Goal: Find specific page/section: Find specific page/section

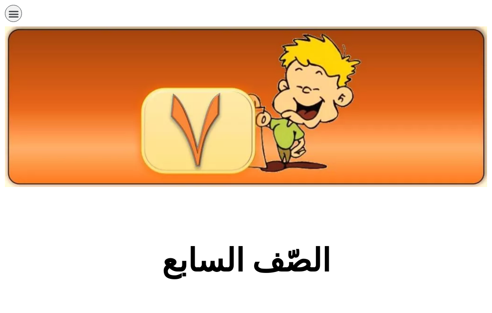
scroll to position [341, 0]
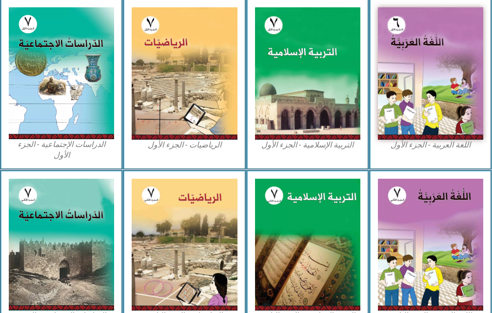
click at [188, 52] on img at bounding box center [184, 73] width 105 height 132
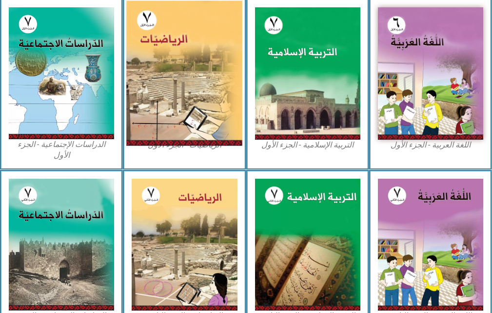
click at [191, 49] on img at bounding box center [184, 73] width 116 height 145
click at [198, 42] on img at bounding box center [184, 73] width 116 height 145
click at [202, 37] on img at bounding box center [184, 73] width 116 height 145
click at [208, 30] on img at bounding box center [184, 73] width 116 height 145
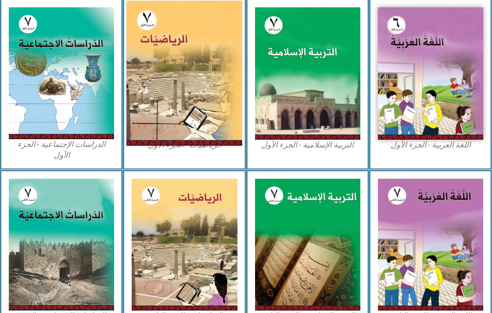
click at [216, 80] on img at bounding box center [184, 73] width 116 height 145
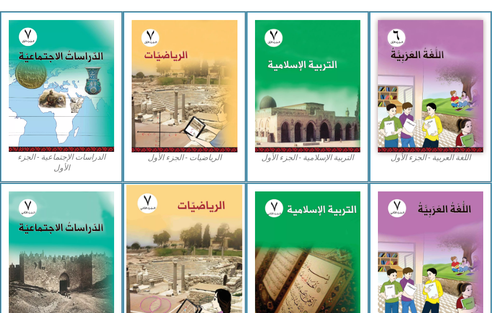
scroll to position [327, 0]
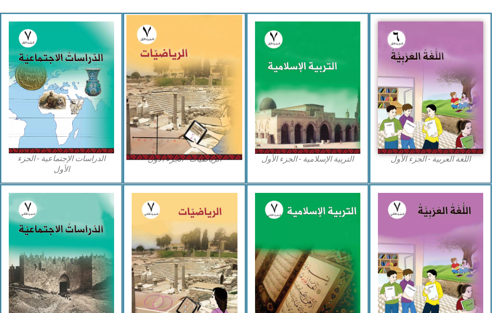
click at [216, 77] on img at bounding box center [184, 87] width 116 height 145
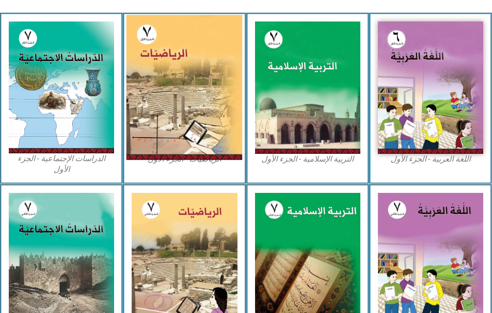
click at [216, 77] on img at bounding box center [184, 87] width 116 height 145
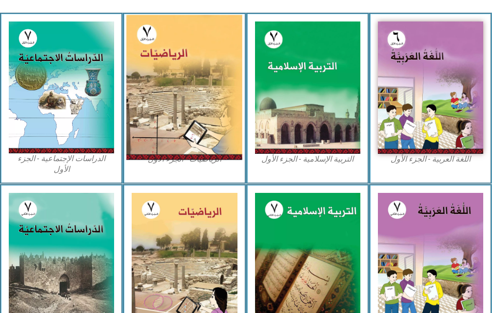
click at [219, 76] on img at bounding box center [184, 87] width 116 height 145
click at [220, 75] on img at bounding box center [184, 87] width 116 height 145
click at [221, 74] on img at bounding box center [184, 87] width 116 height 145
drag, startPoint x: 221, startPoint y: 74, endPoint x: 219, endPoint y: 53, distance: 21.5
click at [221, 73] on img at bounding box center [184, 87] width 116 height 145
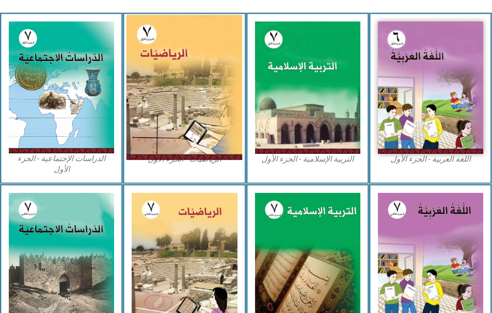
click at [219, 53] on img at bounding box center [184, 87] width 116 height 145
click at [219, 51] on img at bounding box center [184, 87] width 116 height 145
click at [220, 52] on img at bounding box center [184, 87] width 116 height 145
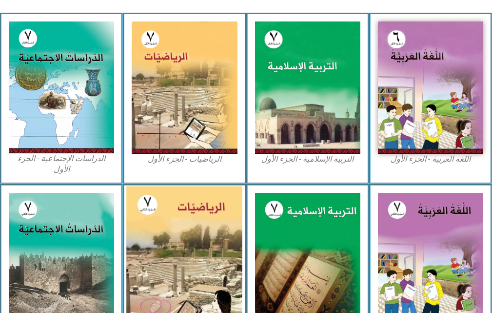
click at [199, 186] on img at bounding box center [184, 258] width 116 height 145
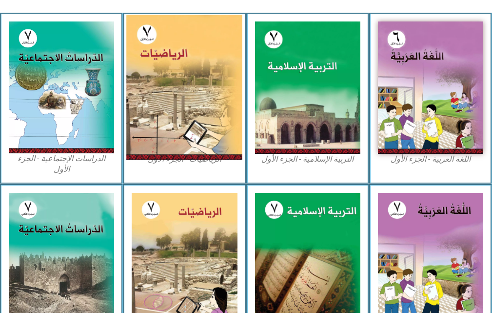
click at [228, 144] on img at bounding box center [184, 87] width 116 height 145
click at [176, 76] on img at bounding box center [184, 87] width 116 height 145
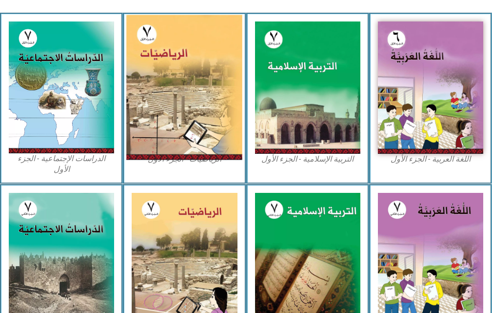
click at [176, 74] on img at bounding box center [184, 87] width 116 height 145
click at [176, 73] on img at bounding box center [184, 87] width 116 height 145
click at [174, 69] on img at bounding box center [184, 87] width 116 height 145
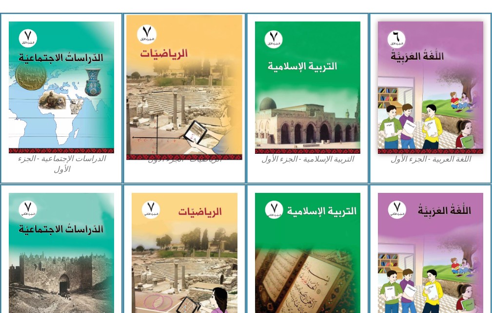
click at [171, 56] on img at bounding box center [184, 87] width 116 height 145
click at [171, 52] on img at bounding box center [184, 87] width 116 height 145
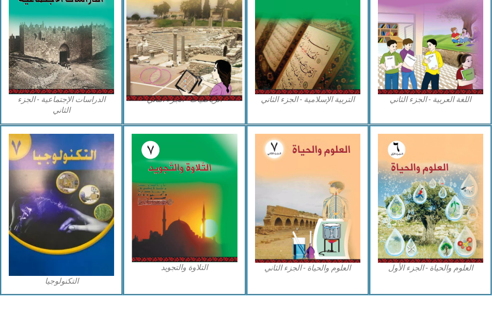
drag, startPoint x: 171, startPoint y: 52, endPoint x: 176, endPoint y: 39, distance: 13.6
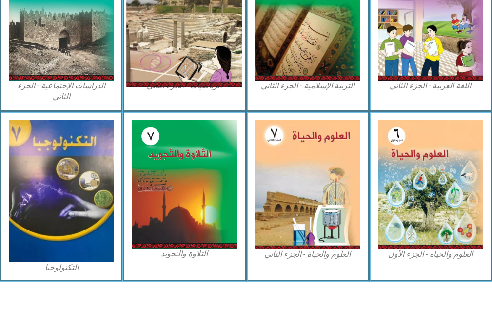
click at [176, 39] on img at bounding box center [184, 14] width 116 height 145
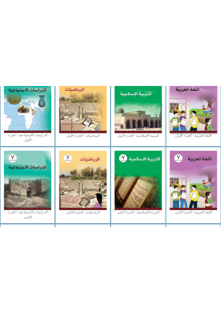
scroll to position [327, 0]
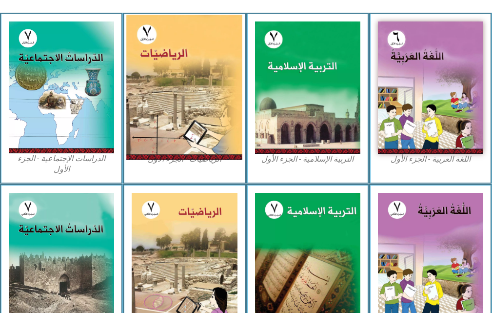
click at [240, 109] on img at bounding box center [184, 87] width 116 height 145
click at [240, 104] on img at bounding box center [184, 87] width 116 height 145
click at [240, 107] on img at bounding box center [184, 87] width 116 height 145
click at [239, 107] on img at bounding box center [184, 87] width 116 height 145
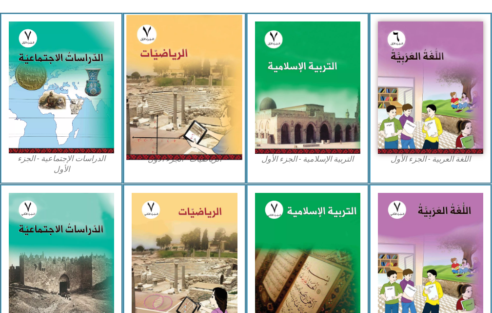
click at [239, 107] on img at bounding box center [184, 87] width 116 height 145
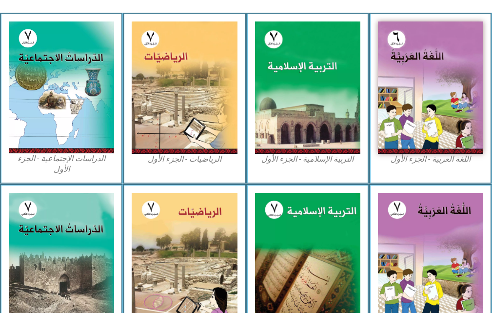
click at [245, 110] on div "الرياضيات - الجزء الأول​" at bounding box center [184, 98] width 123 height 171
drag, startPoint x: 248, startPoint y: 115, endPoint x: 239, endPoint y: 99, distance: 18.3
click at [246, 111] on div "التربية الإسلامية - الجزء الأول" at bounding box center [307, 98] width 123 height 171
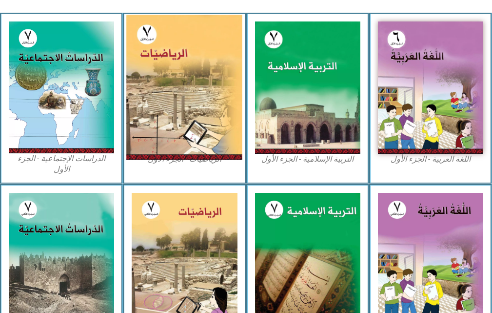
click at [232, 100] on img at bounding box center [184, 87] width 116 height 145
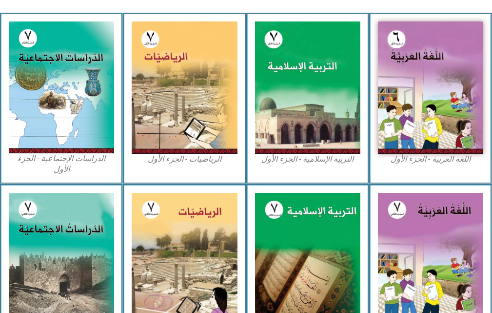
click at [204, 162] on figcaption "الرياضيات - الجزء الأول​" at bounding box center [184, 159] width 105 height 11
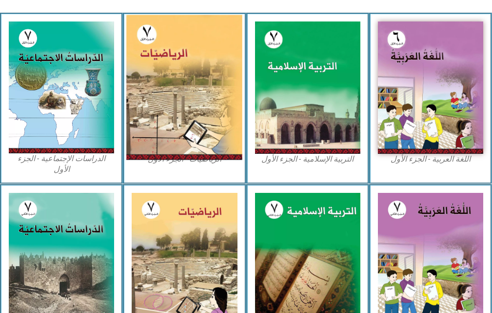
click at [228, 125] on img at bounding box center [184, 87] width 116 height 145
click at [234, 114] on img at bounding box center [184, 87] width 116 height 145
click at [199, 96] on img at bounding box center [184, 87] width 116 height 145
click at [152, 119] on img at bounding box center [184, 87] width 116 height 145
click at [194, 134] on img at bounding box center [184, 87] width 116 height 145
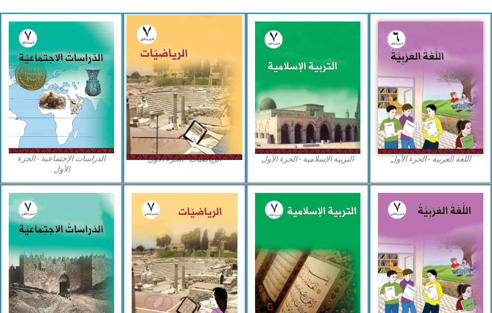
click at [194, 134] on img at bounding box center [184, 87] width 116 height 145
